Goal: Task Accomplishment & Management: Complete application form

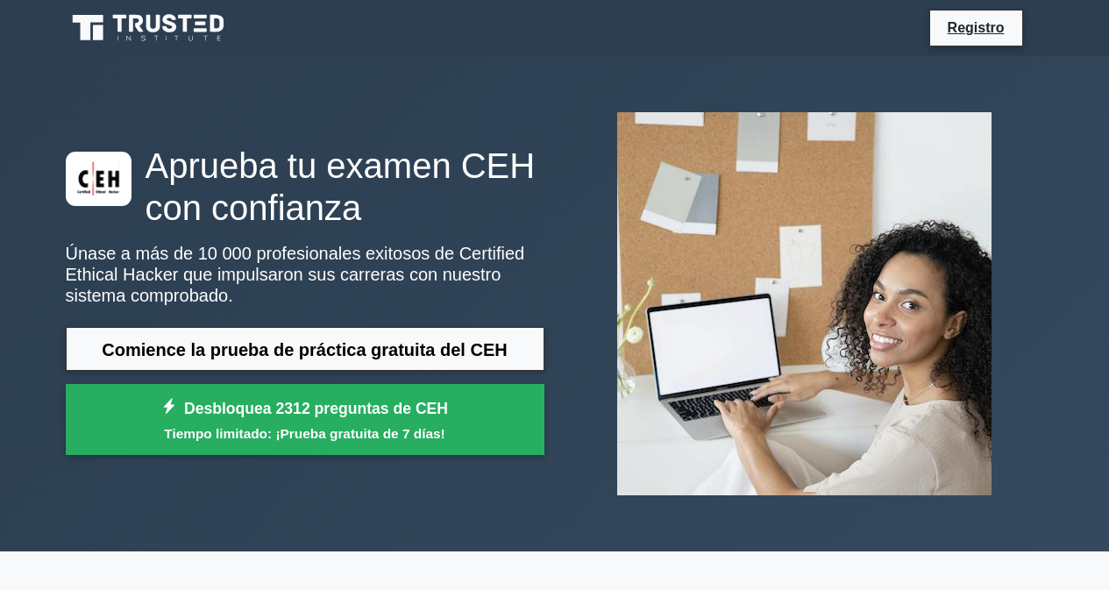
click at [472, 84] on div "Aprueba tu examen CEH con confianza Únase a más de 10 000 profesionales exitoso…" at bounding box center [555, 303] width 1000 height 495
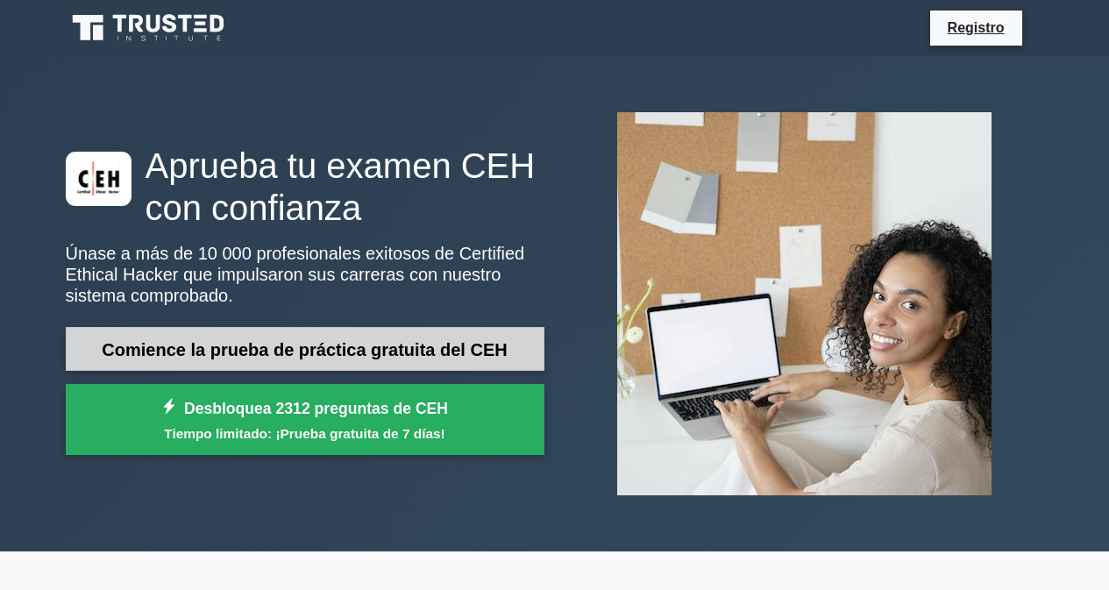
click at [302, 356] on font "Comience la prueba de práctica gratuita del CEH" at bounding box center [304, 349] width 405 height 19
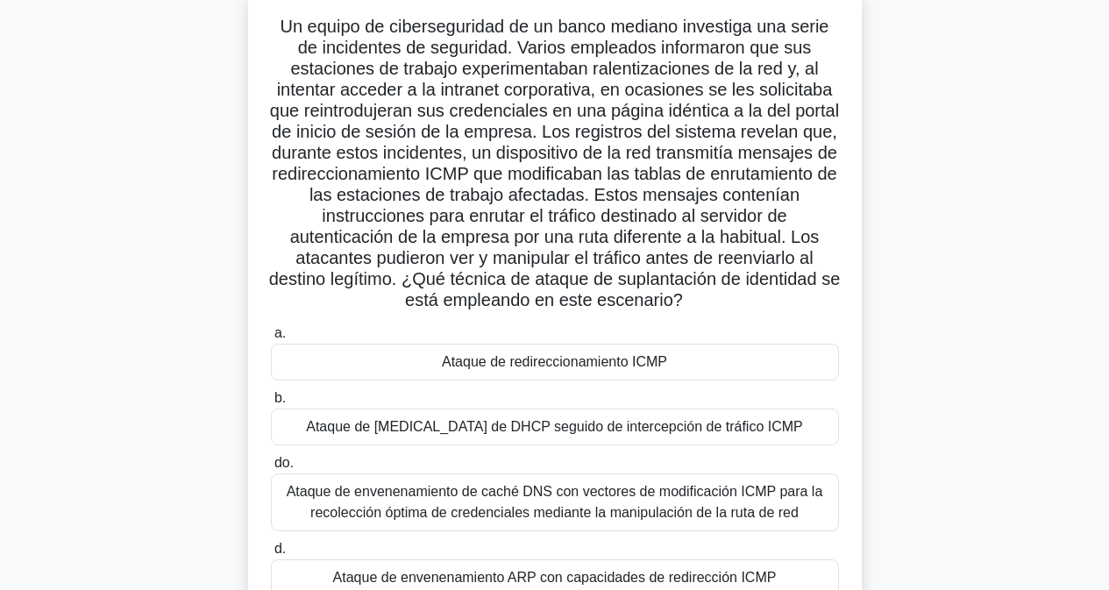
scroll to position [94, 0]
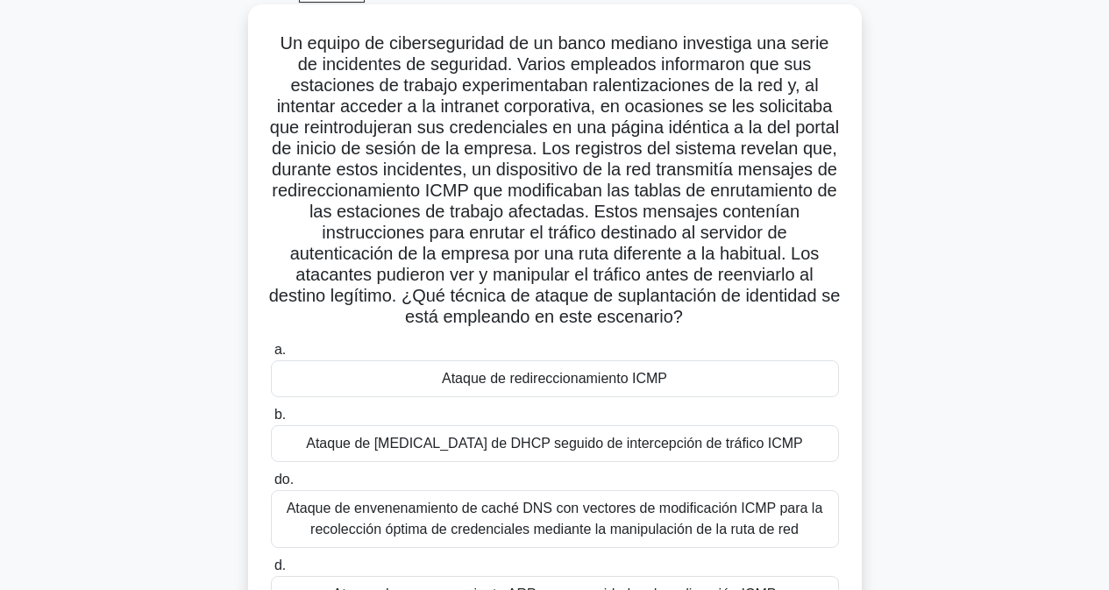
click at [445, 383] on font "Ataque de redireccionamiento ICMP" at bounding box center [554, 378] width 225 height 15
click at [271, 356] on input "a. Ataque de redireccionamiento ICMP" at bounding box center [271, 350] width 0 height 11
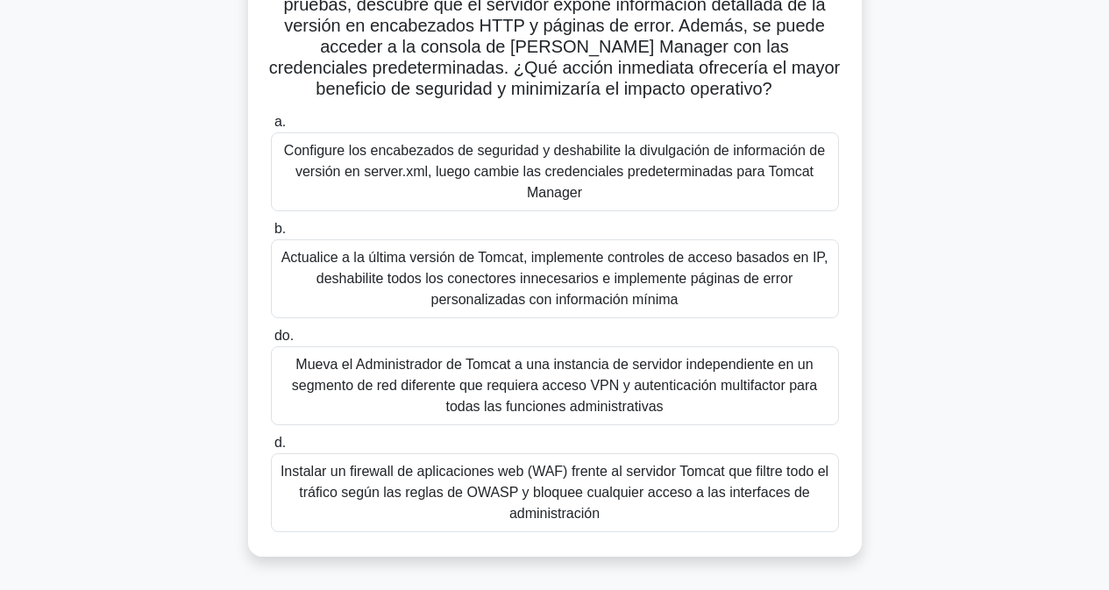
scroll to position [263, 0]
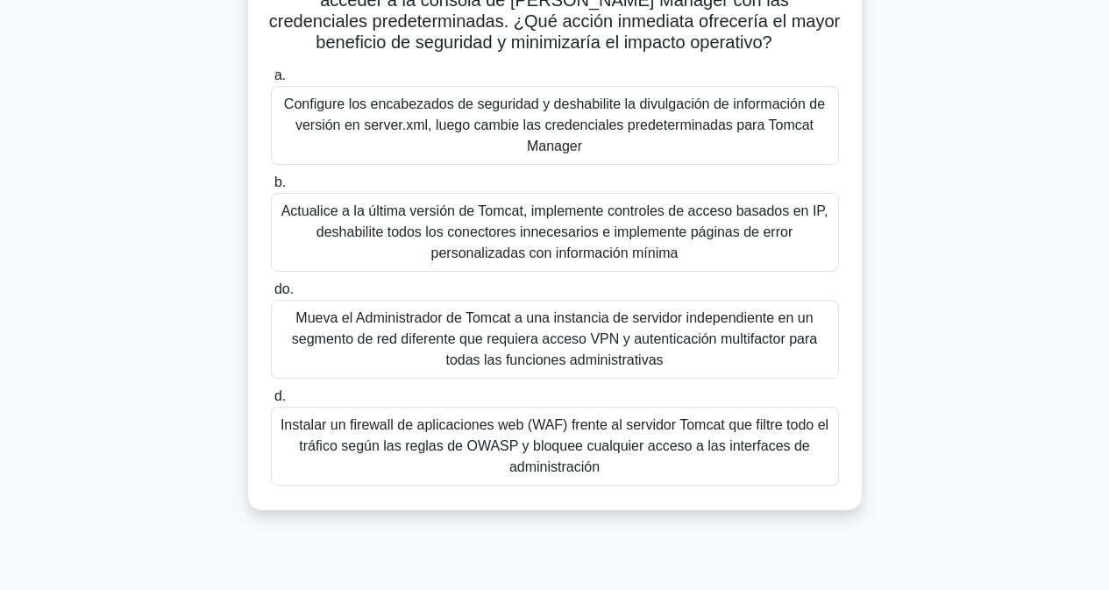
click at [443, 445] on font "Instalar un firewall de aplicaciones web (WAF) frente al servidor Tomcat que fi…" at bounding box center [555, 445] width 548 height 57
click at [271, 402] on input "d. Instalar un firewall de aplicaciones web (WAF) frente al servidor Tomcat que…" at bounding box center [271, 396] width 0 height 11
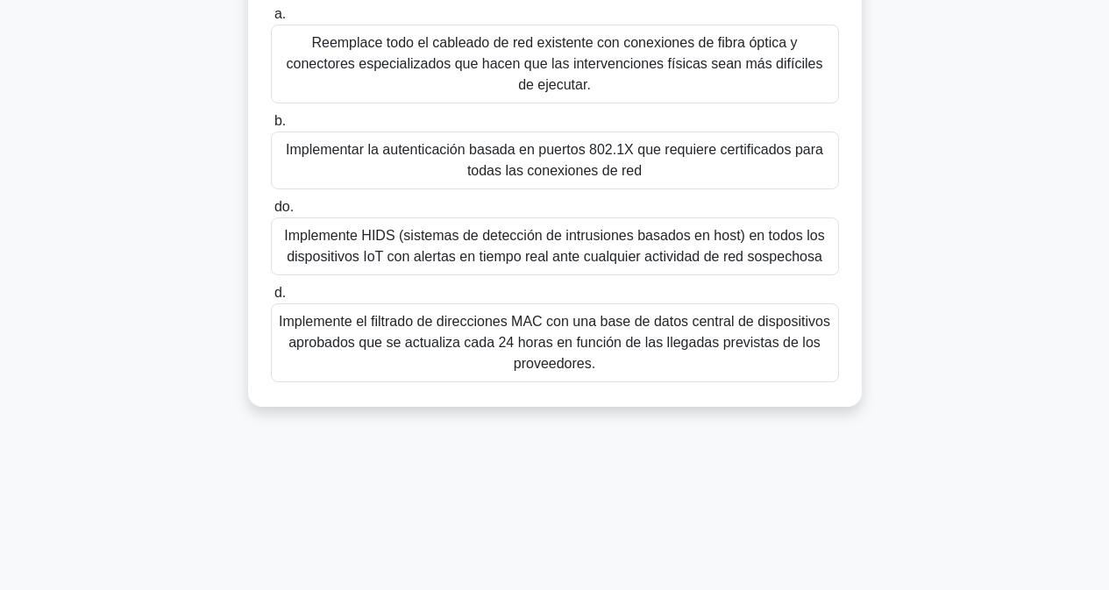
scroll to position [351, 0]
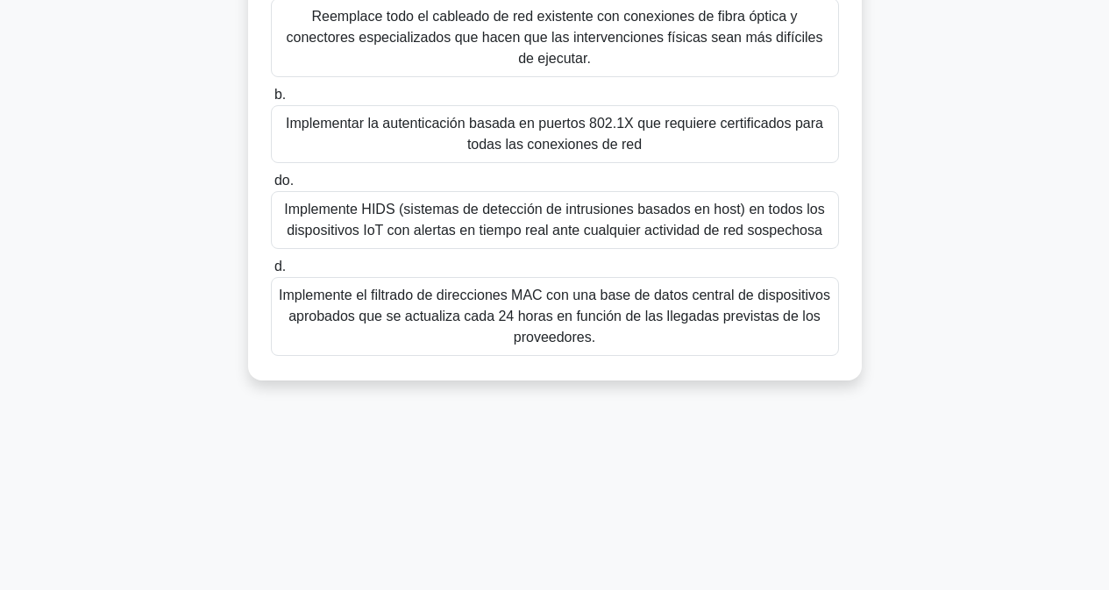
click at [477, 213] on font "Implemente HIDS (sistemas de detección de intrusiones basados ​​en host) en tod…" at bounding box center [554, 220] width 540 height 36
click at [271, 187] on input "do. Implemente HIDS (sistemas de detección de intrusiones basados ​​en host) en…" at bounding box center [271, 180] width 0 height 11
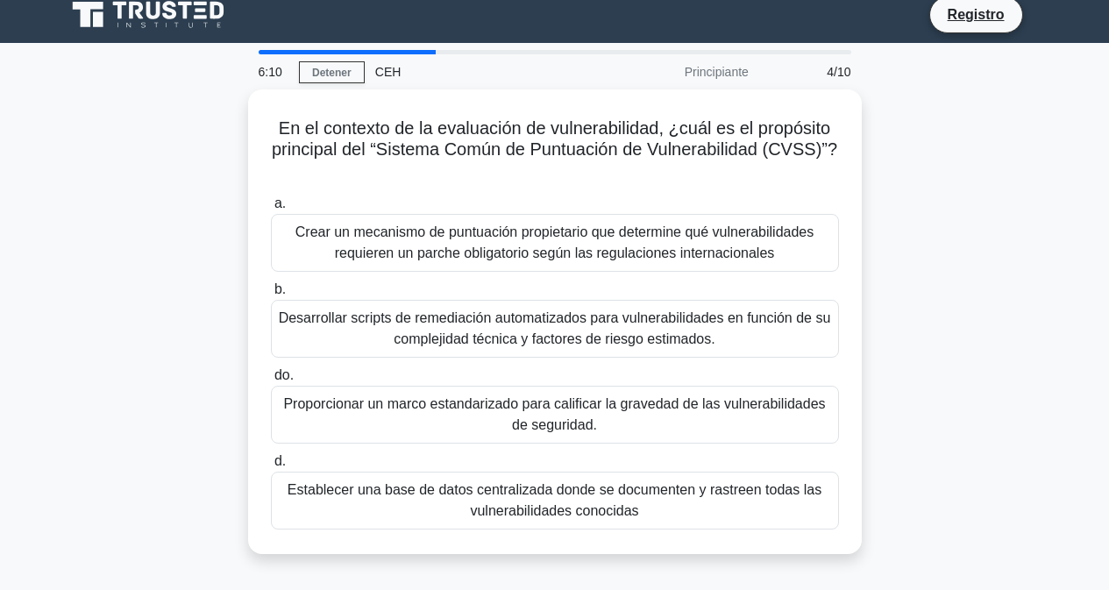
scroll to position [0, 0]
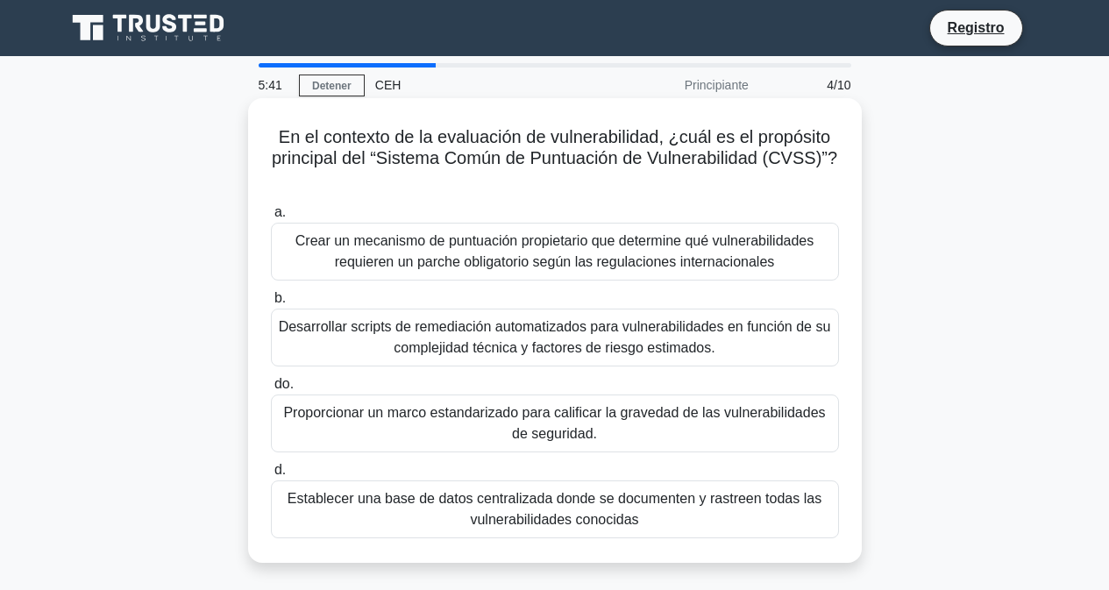
click at [622, 435] on font "Proporcionar un marco estandarizado para calificar la gravedad de las vulnerabi…" at bounding box center [555, 423] width 552 height 42
click at [271, 390] on input "do. Proporcionar un marco estandarizado para calificar la gravedad de las vulne…" at bounding box center [271, 384] width 0 height 11
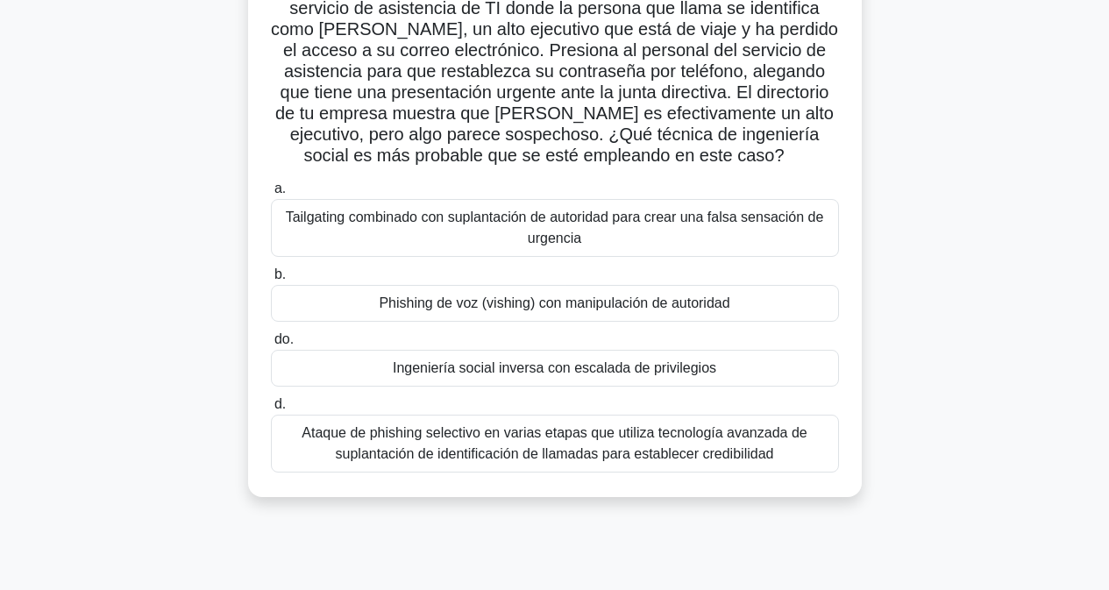
scroll to position [175, 0]
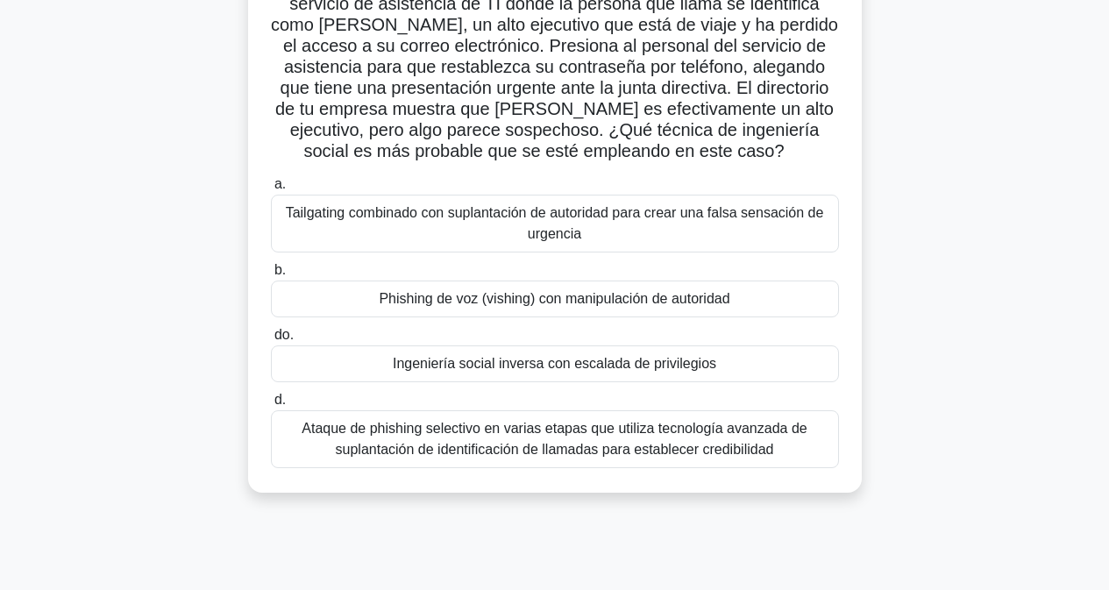
click at [608, 452] on font "Ataque de phishing selectivo en varias etapas que utiliza tecnología avanzada d…" at bounding box center [554, 439] width 505 height 36
click at [271, 406] on input "d. Ataque de phishing selectivo en varias etapas que utiliza tecnología avanzad…" at bounding box center [271, 400] width 0 height 11
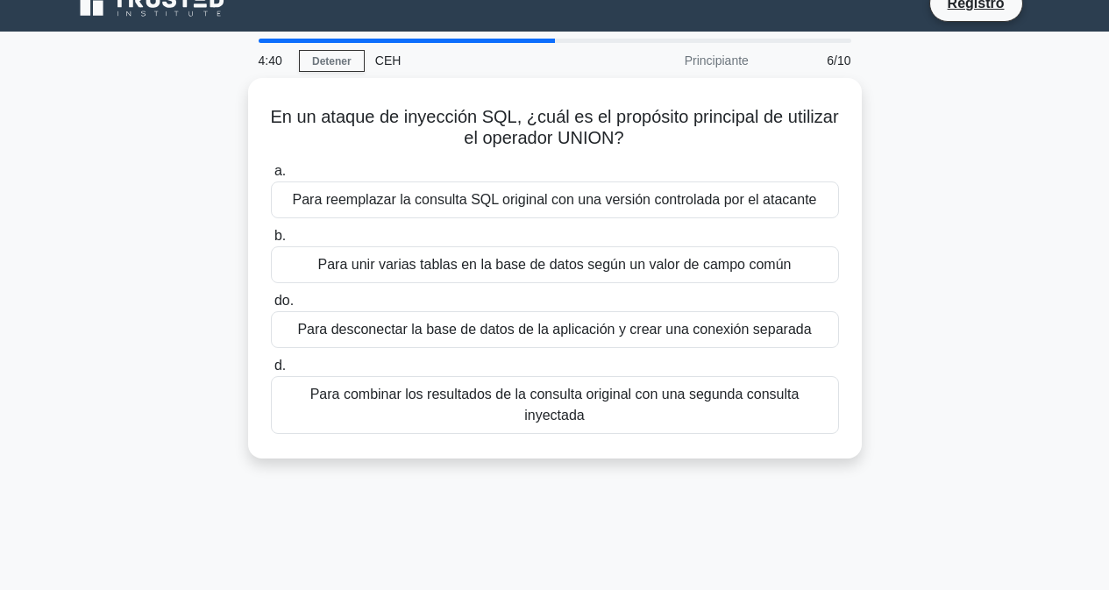
scroll to position [0, 0]
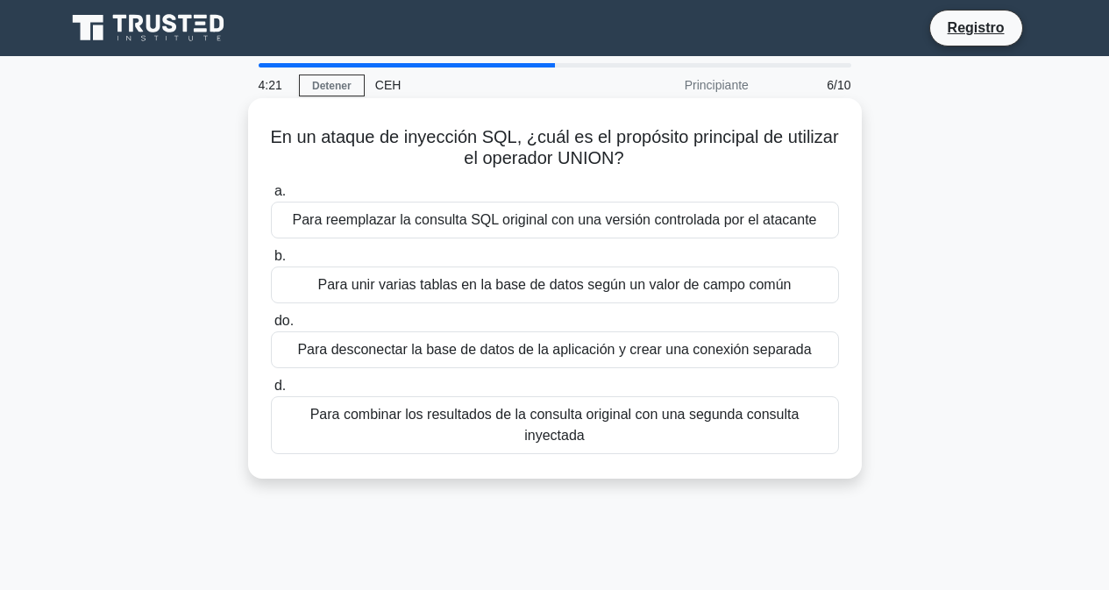
click at [403, 292] on font "Para unir varias tablas en la base de datos según un valor de campo común" at bounding box center [554, 284] width 473 height 15
click at [271, 262] on input "b. Para unir varias tablas en la base de datos según un valor de campo común" at bounding box center [271, 256] width 0 height 11
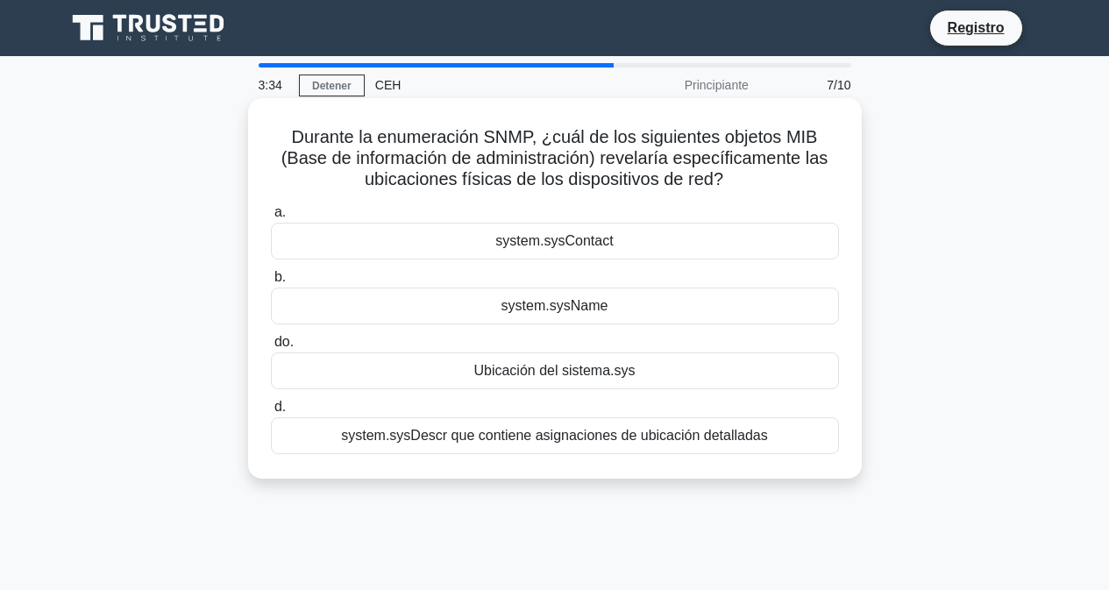
click at [571, 369] on font "Ubicación del sistema.sys" at bounding box center [553, 370] width 161 height 15
click at [271, 348] on input "do. Ubicación del sistema.sys" at bounding box center [271, 342] width 0 height 11
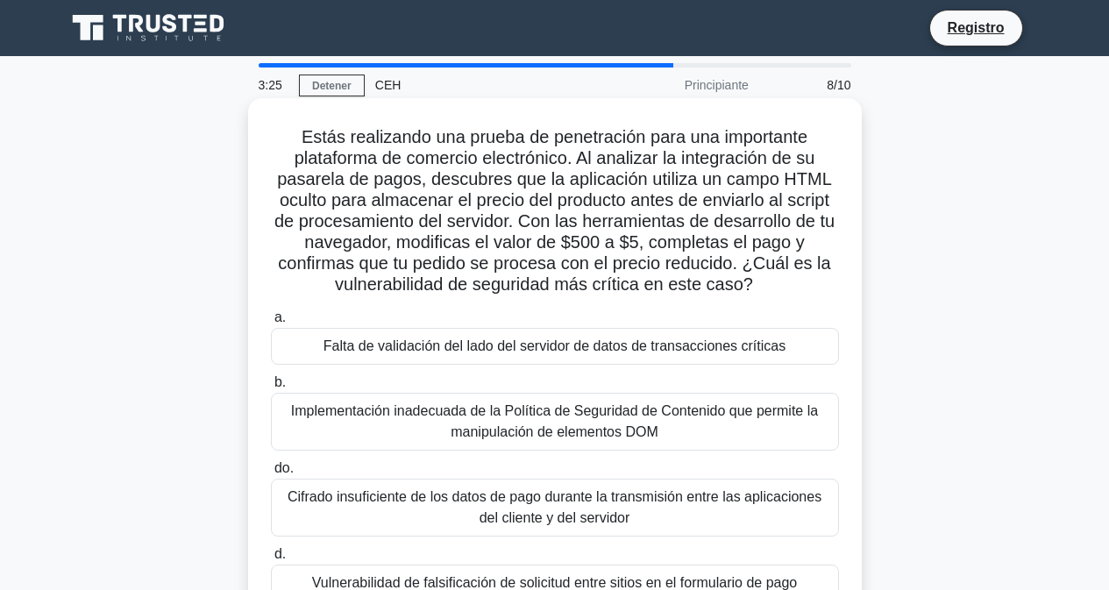
scroll to position [88, 0]
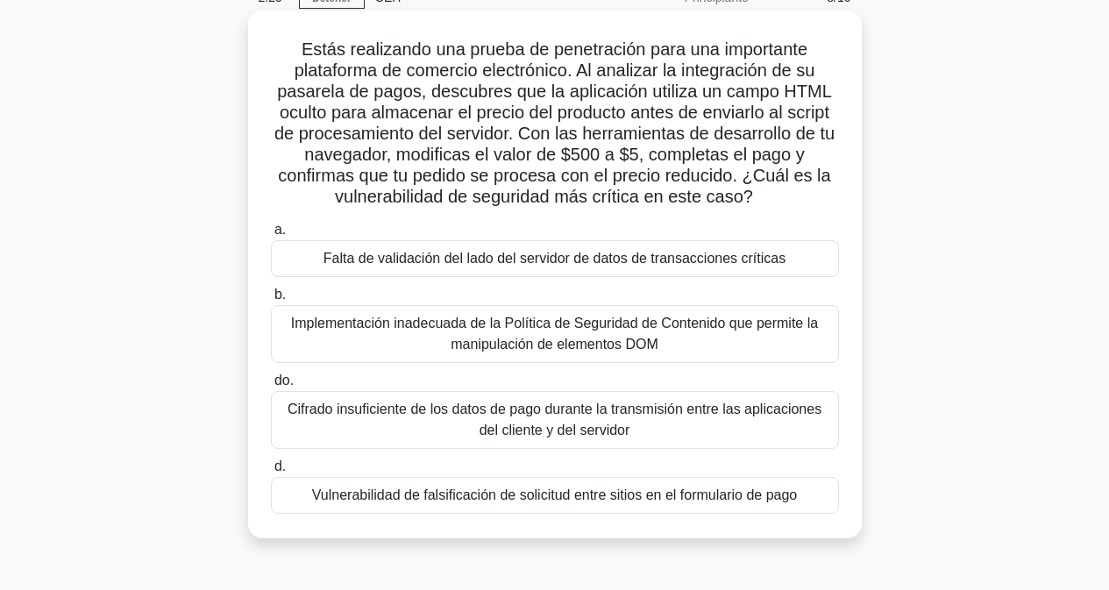
click at [596, 337] on font "Implementación inadecuada de la Política de Seguridad de Contenido que permite …" at bounding box center [554, 334] width 527 height 36
click at [271, 301] on input "b. Implementación inadecuada de la Política de Seguridad de Contenido que permi…" at bounding box center [271, 294] width 0 height 11
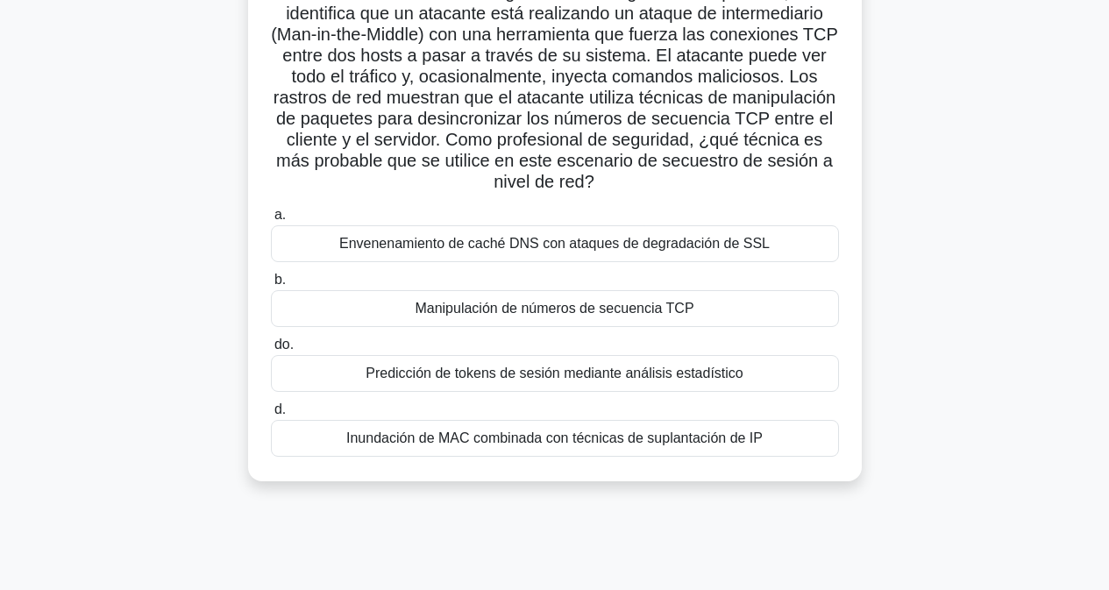
scroll to position [175, 0]
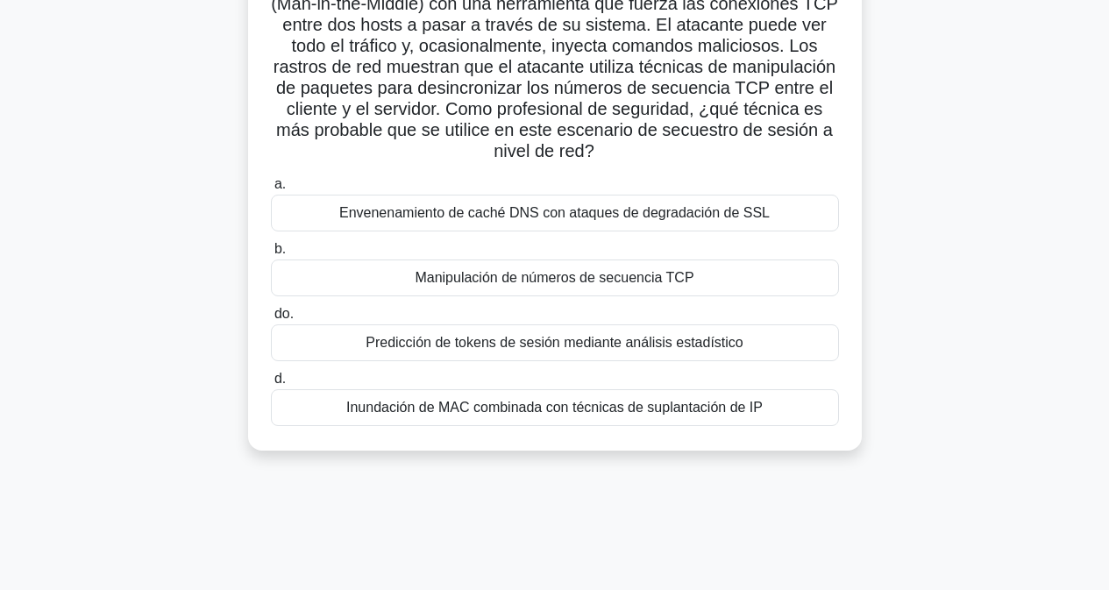
click at [553, 408] on font "Inundación de MAC combinada con técnicas de suplantación de IP" at bounding box center [554, 407] width 416 height 15
click at [271, 385] on input "d. Inundación de MAC combinada con técnicas de suplantación de IP" at bounding box center [271, 379] width 0 height 11
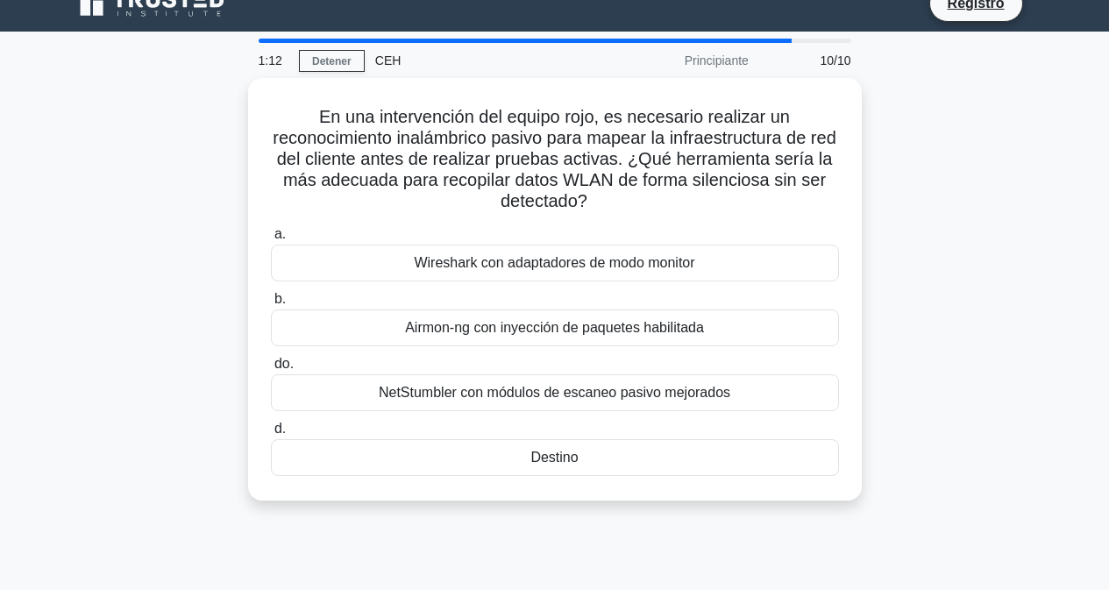
scroll to position [0, 0]
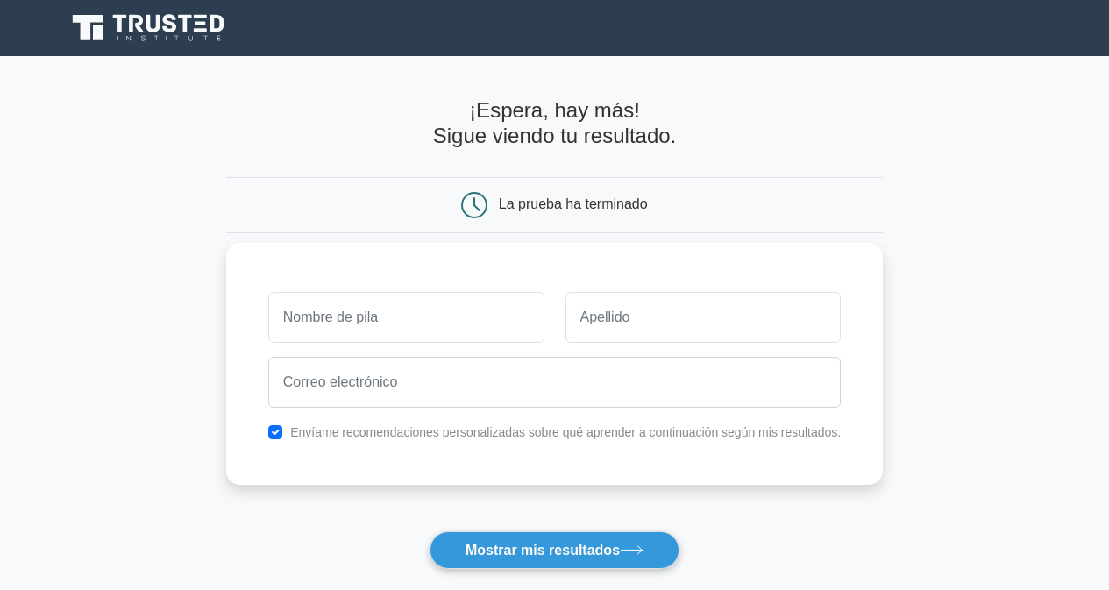
click at [363, 333] on input "text" at bounding box center [406, 317] width 276 height 51
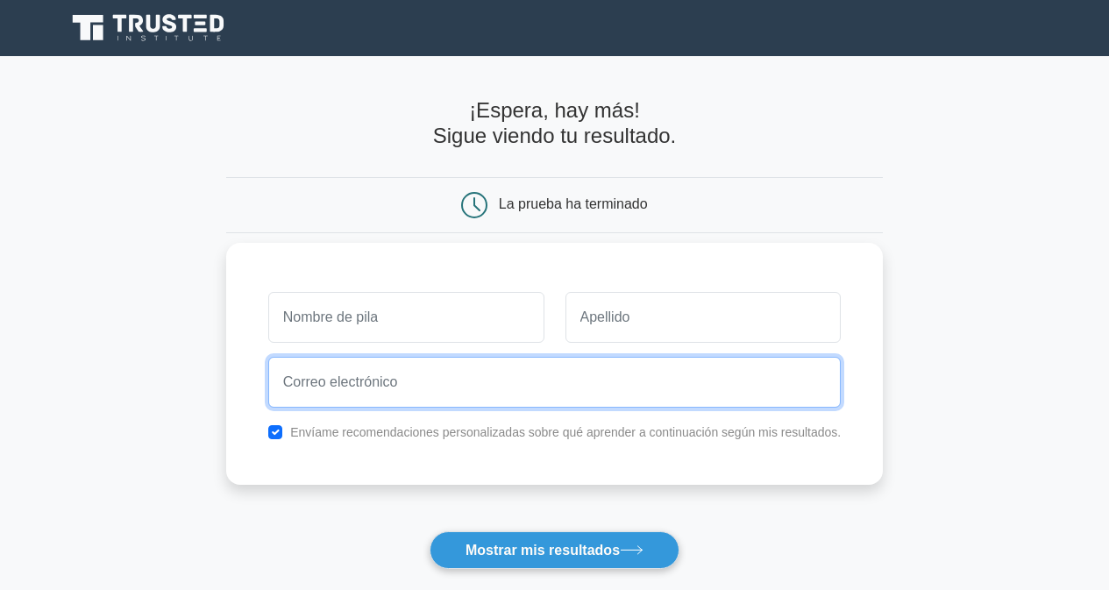
click at [328, 381] on input "email" at bounding box center [554, 382] width 573 height 51
type input "E"
type input "estefaniabustamante@gmail.com"
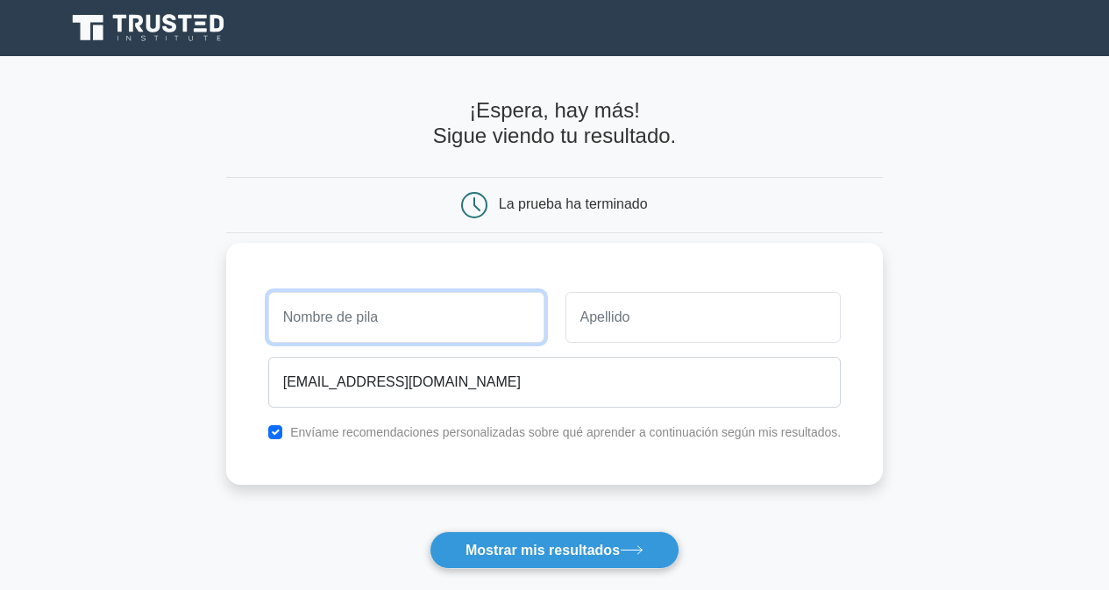
click at [381, 327] on input "text" at bounding box center [406, 317] width 276 height 51
type input "e"
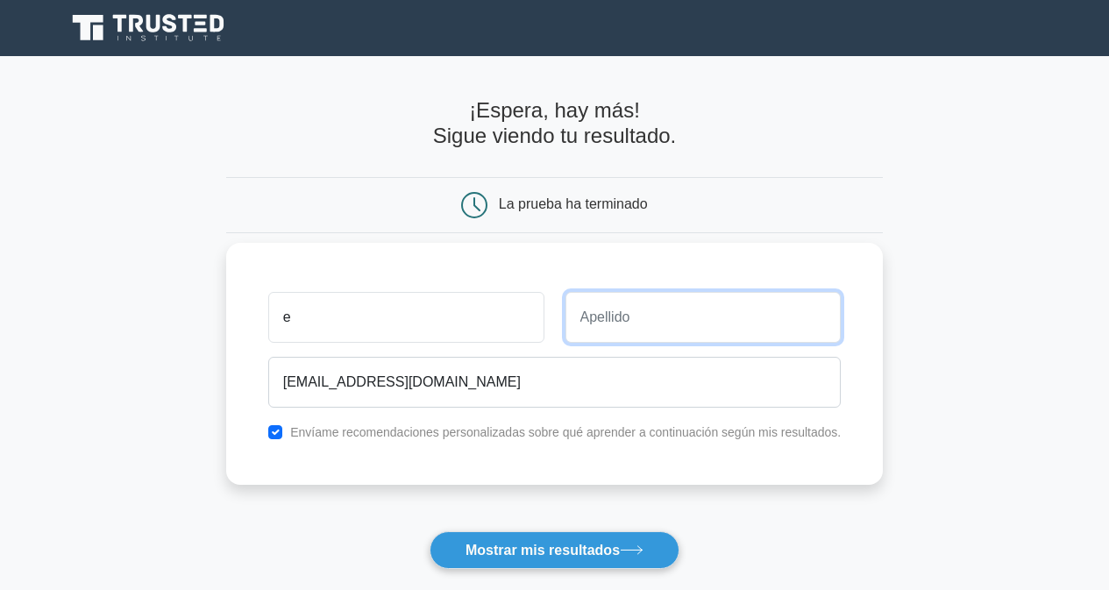
click at [632, 318] on input "text" at bounding box center [704, 317] width 276 height 51
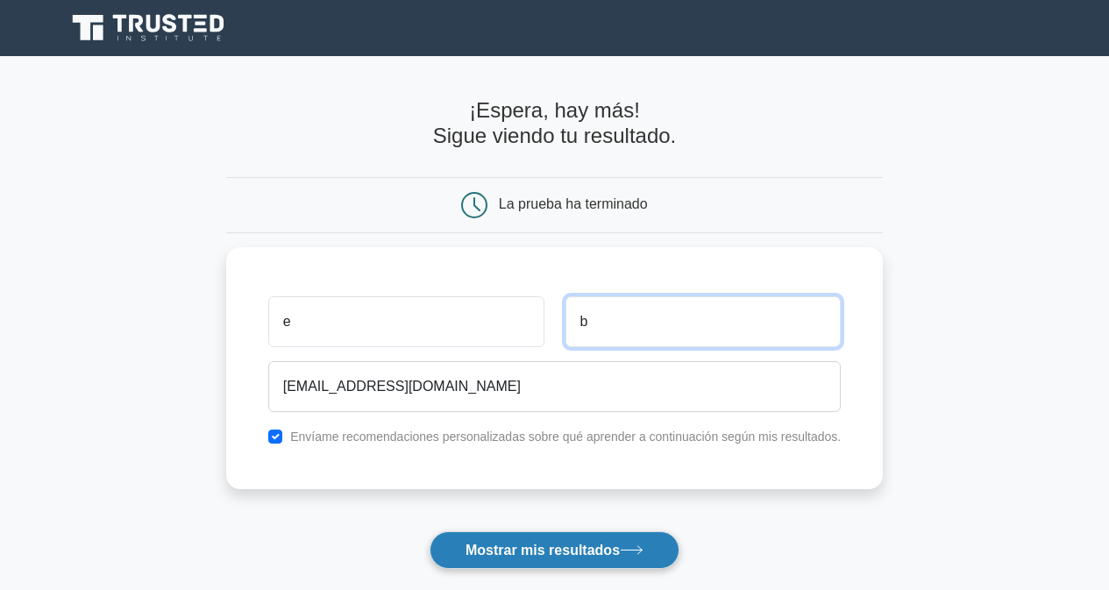
type input "b"
click at [503, 544] on font "Mostrar mis resultados" at bounding box center [543, 550] width 154 height 15
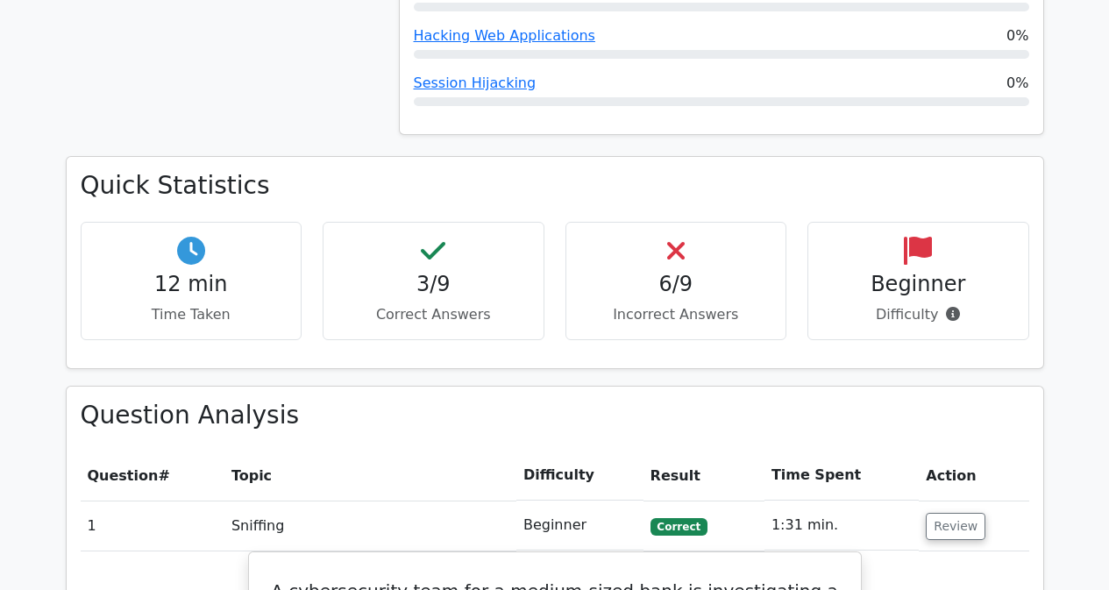
scroll to position [993, 0]
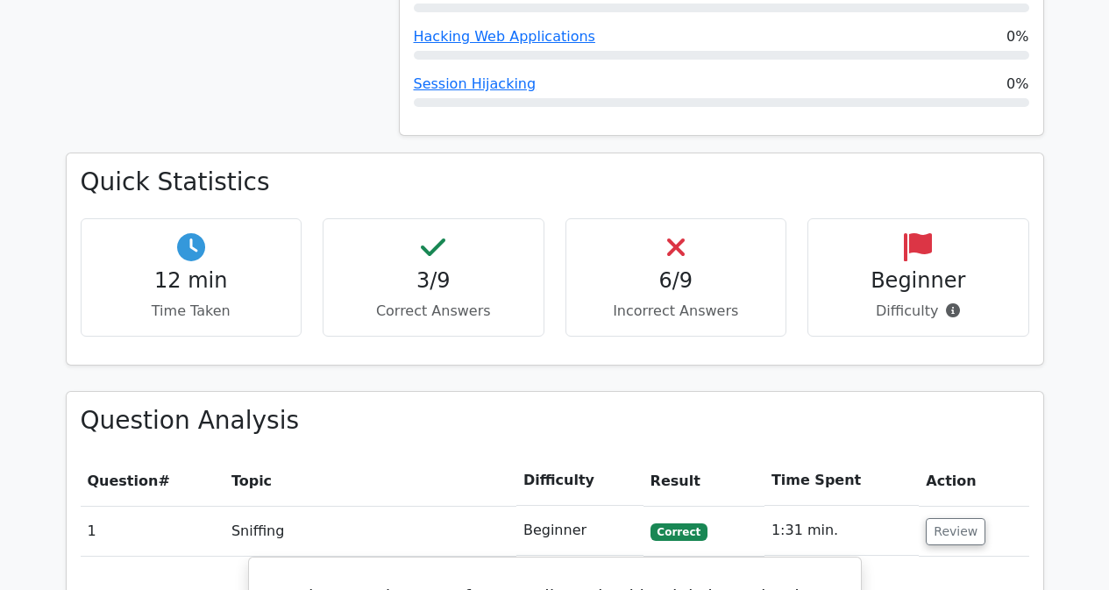
click at [670, 301] on p "Incorrect Answers" at bounding box center [676, 311] width 192 height 21
click at [454, 301] on p "Correct Answers" at bounding box center [434, 311] width 192 height 21
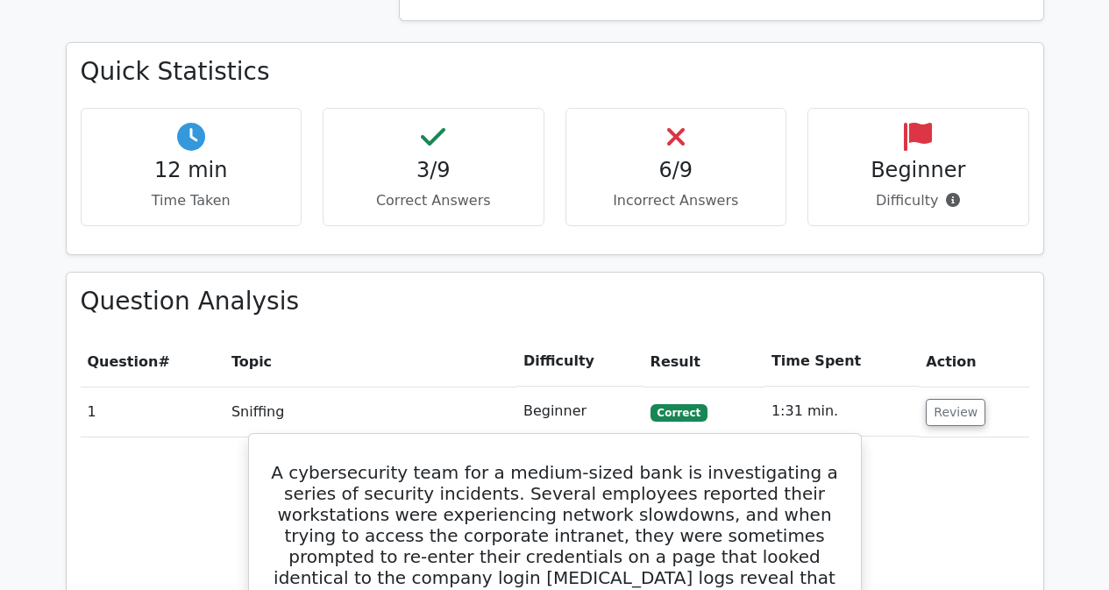
scroll to position [1080, 0]
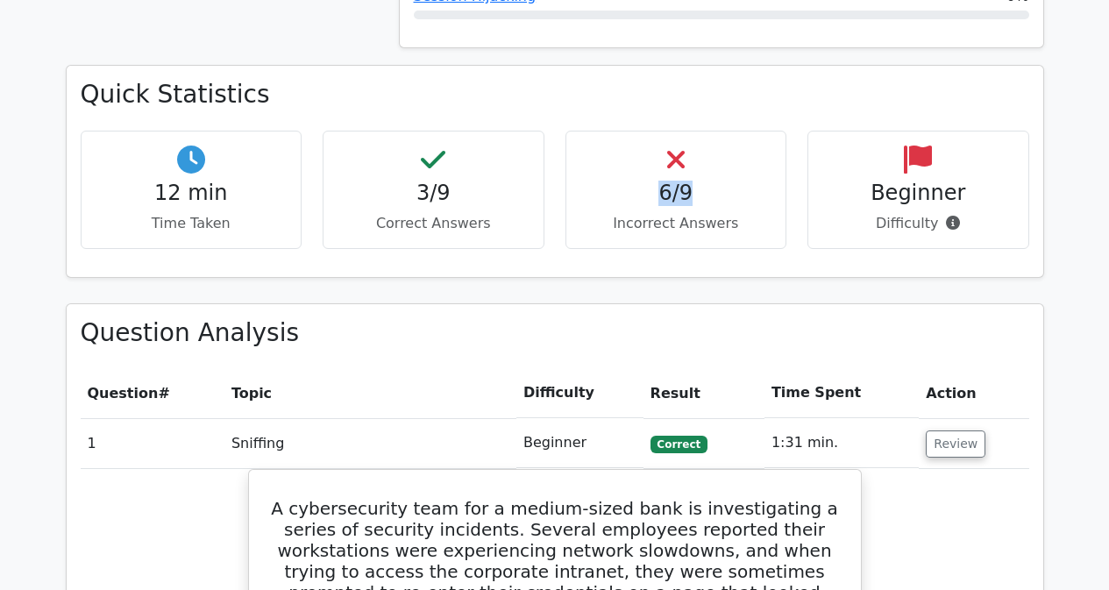
drag, startPoint x: 651, startPoint y: 147, endPoint x: 742, endPoint y: 148, distance: 91.2
click at [742, 181] on h4 "6/9" at bounding box center [676, 193] width 192 height 25
